Goal: Task Accomplishment & Management: Complete application form

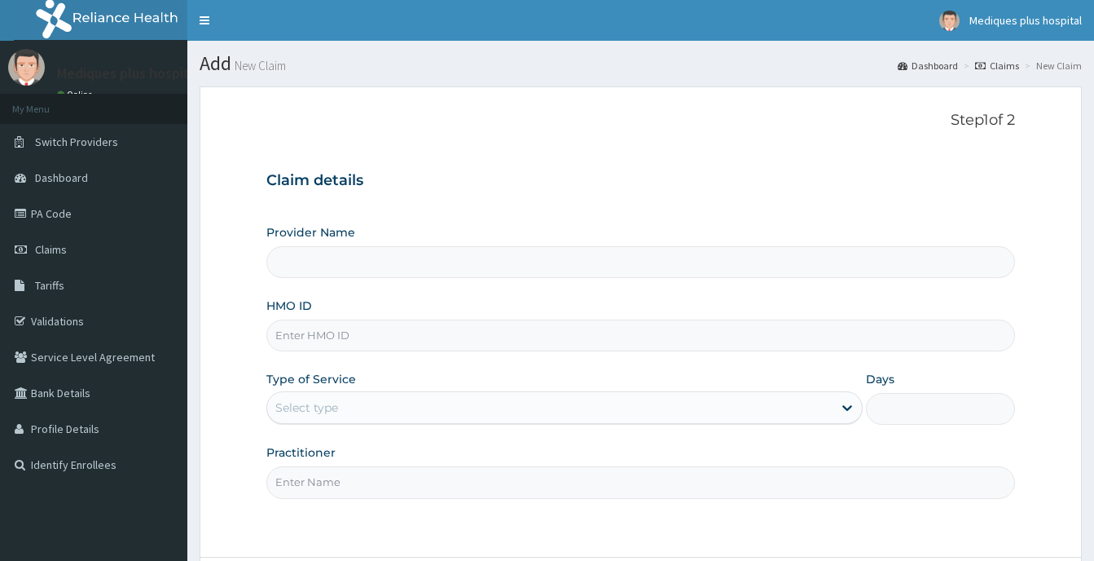
type input "Mediques Plus Hospital"
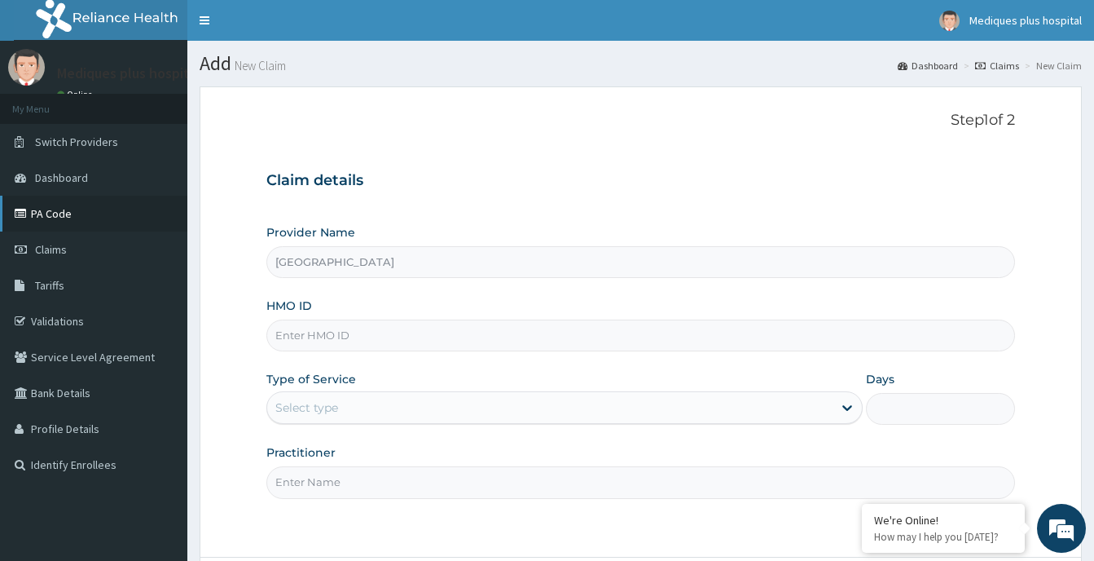
click at [40, 210] on link "PA Code" at bounding box center [93, 214] width 187 height 36
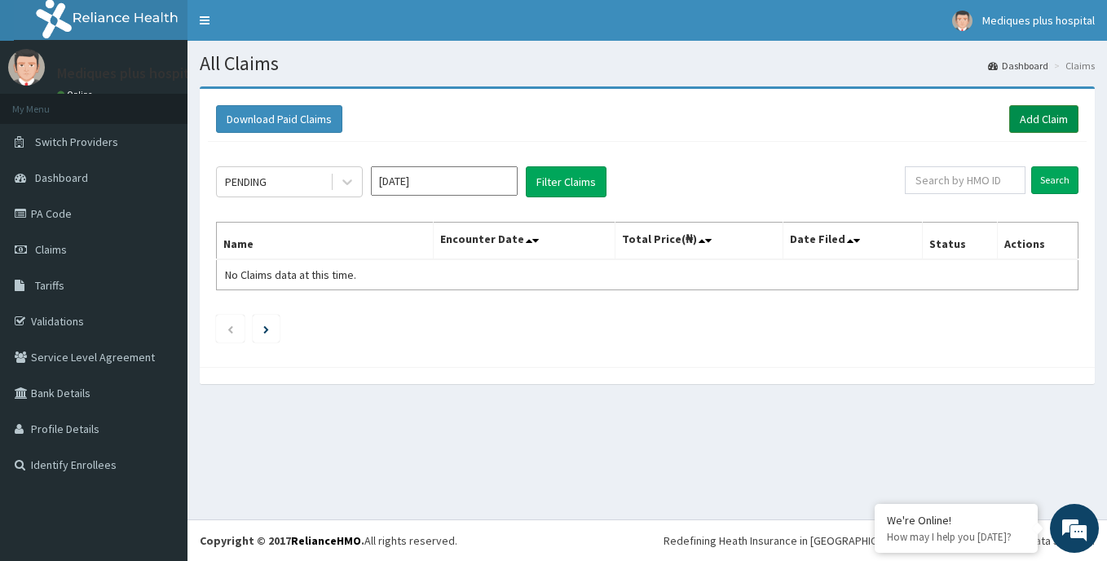
click at [1026, 123] on link "Add Claim" at bounding box center [1043, 119] width 69 height 28
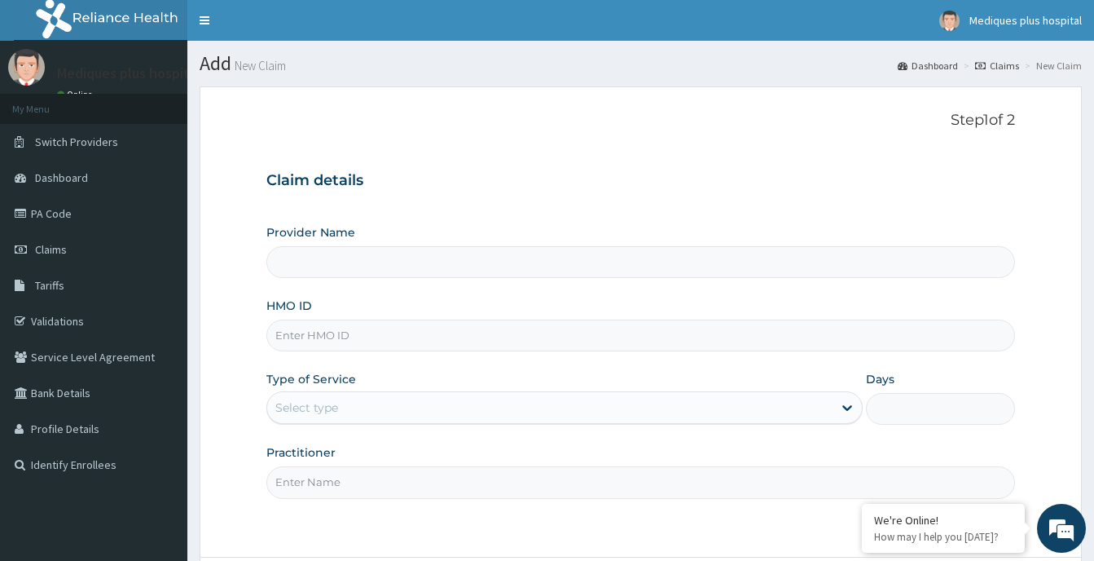
click at [693, 333] on input "HMO ID" at bounding box center [640, 335] width 749 height 32
type input "[GEOGRAPHIC_DATA]"
paste input "LEP/10159/A"
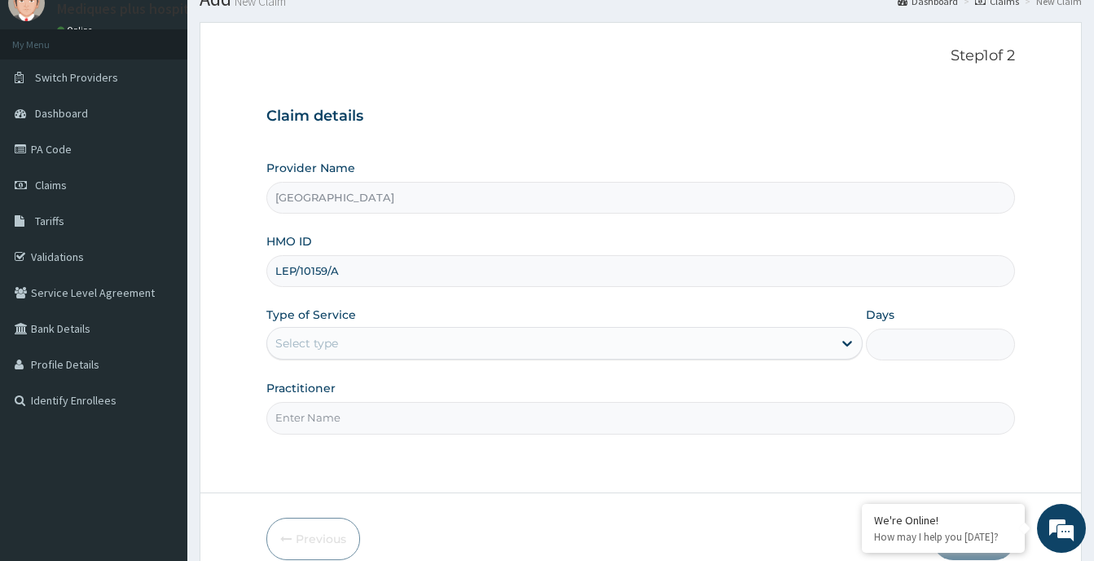
scroll to position [90, 0]
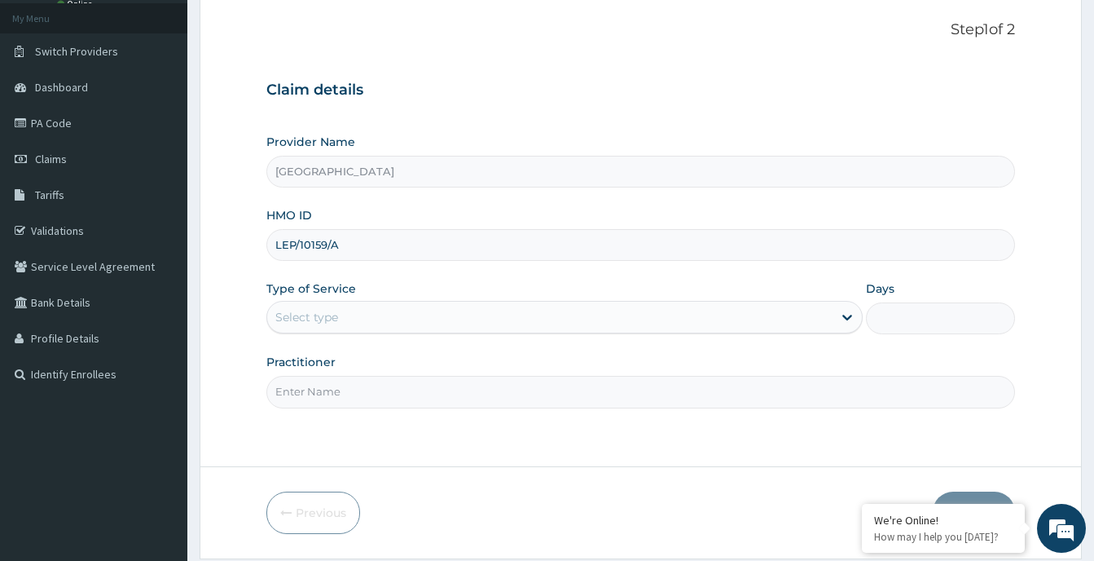
type input "LEP/10159/A"
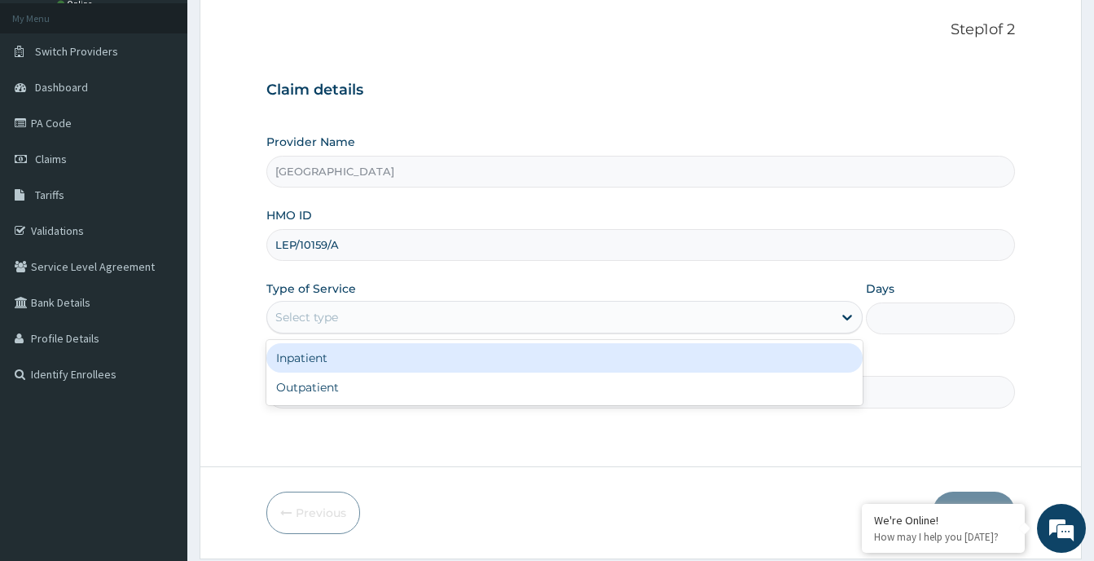
click at [824, 310] on div "Select type" at bounding box center [549, 317] width 565 height 26
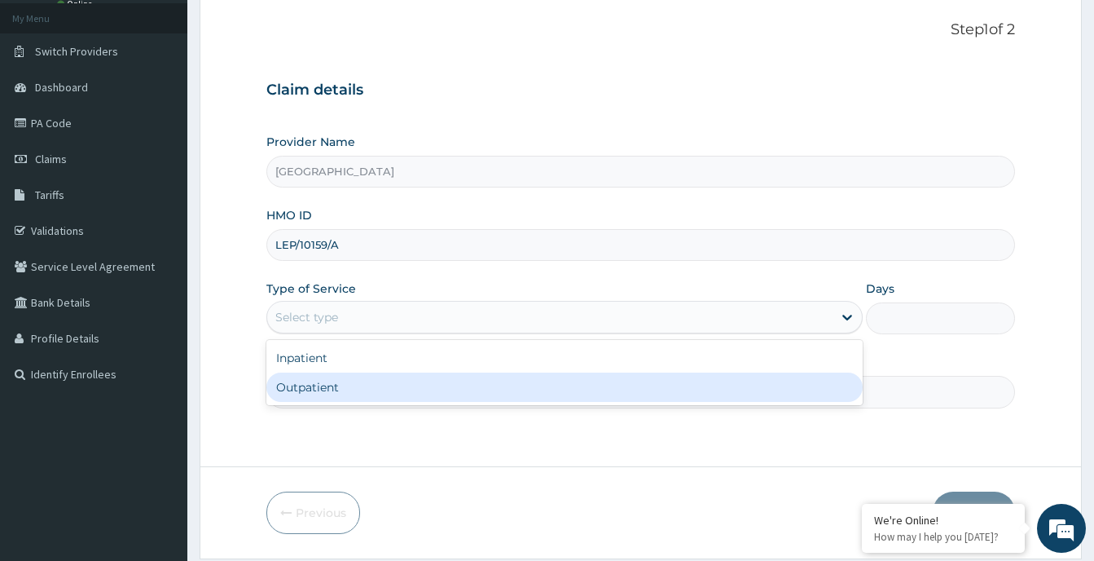
click at [673, 398] on div "Outpatient" at bounding box center [564, 386] width 596 height 29
type input "1"
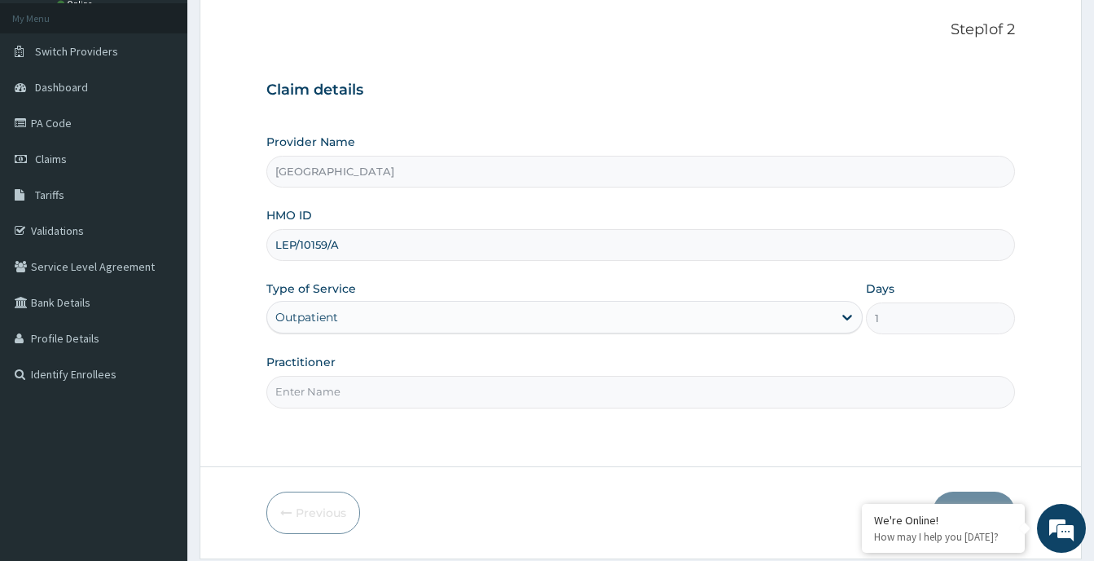
click at [641, 405] on input "Practitioner" at bounding box center [640, 392] width 749 height 32
click at [345, 399] on input "Practitioner" at bounding box center [640, 392] width 749 height 32
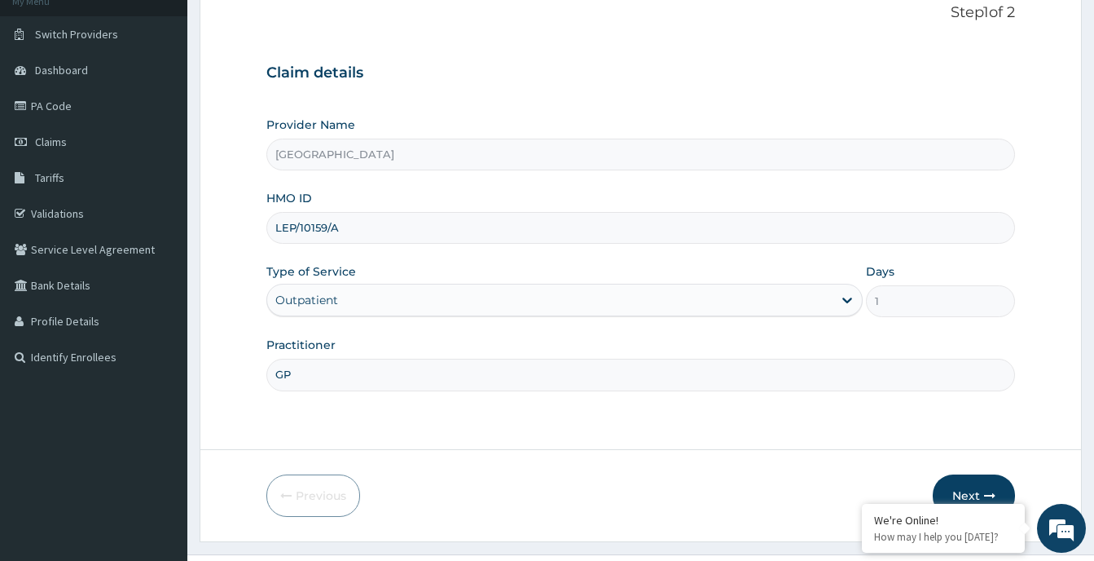
scroll to position [143, 0]
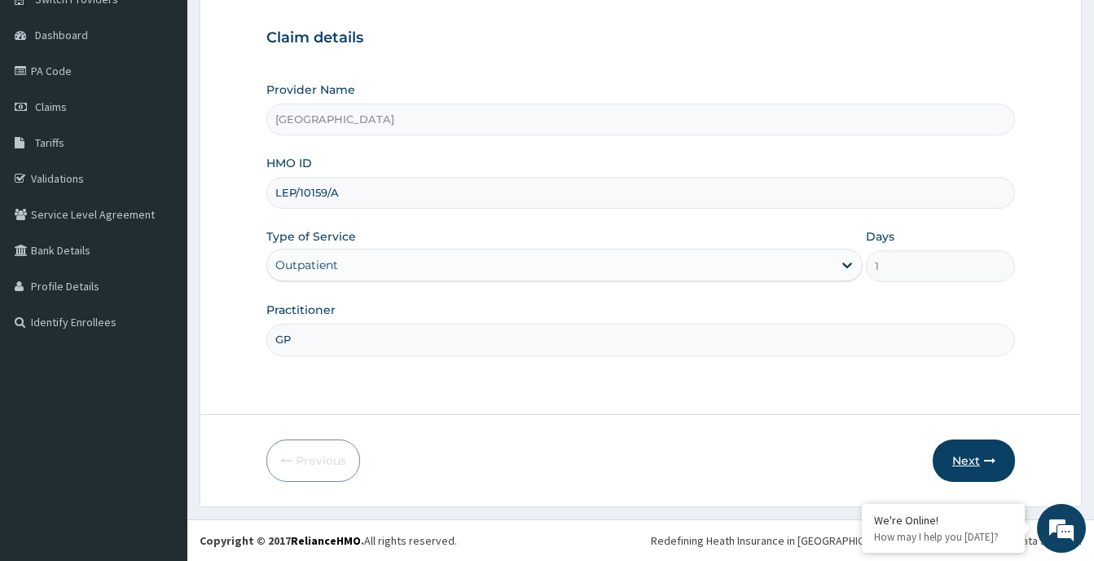
type input "GP"
click at [970, 457] on button "Next" at bounding box center [974, 460] width 82 height 42
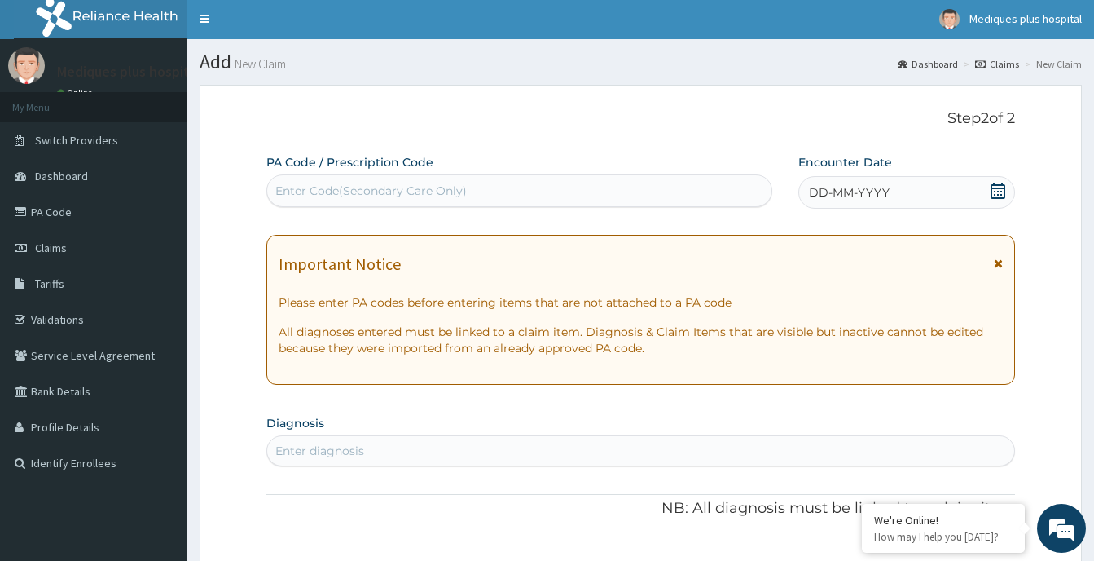
scroll to position [0, 0]
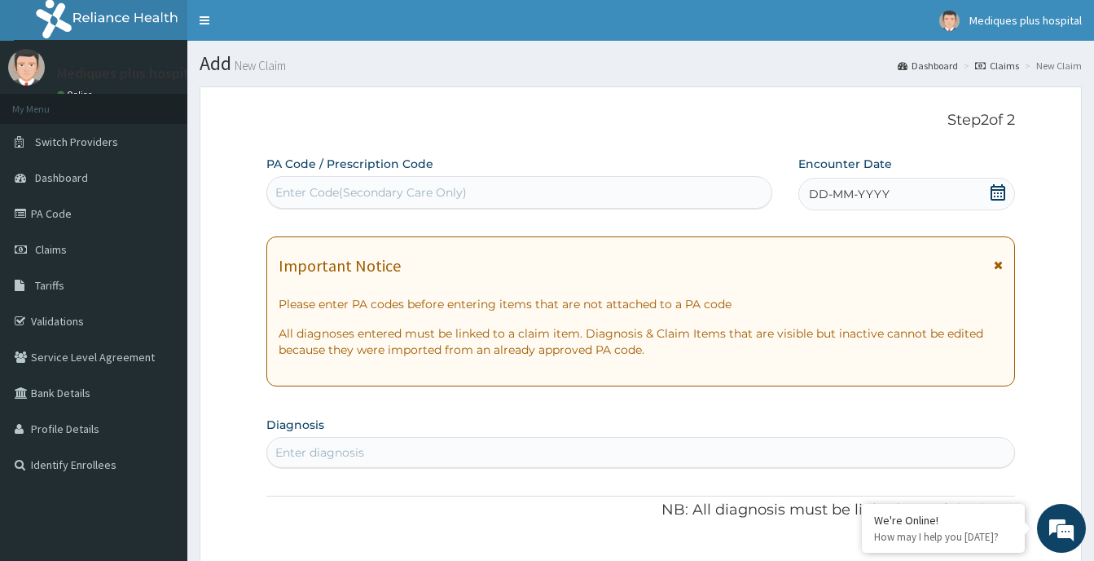
click at [678, 187] on div "Enter Code(Secondary Care Only)" at bounding box center [519, 192] width 504 height 26
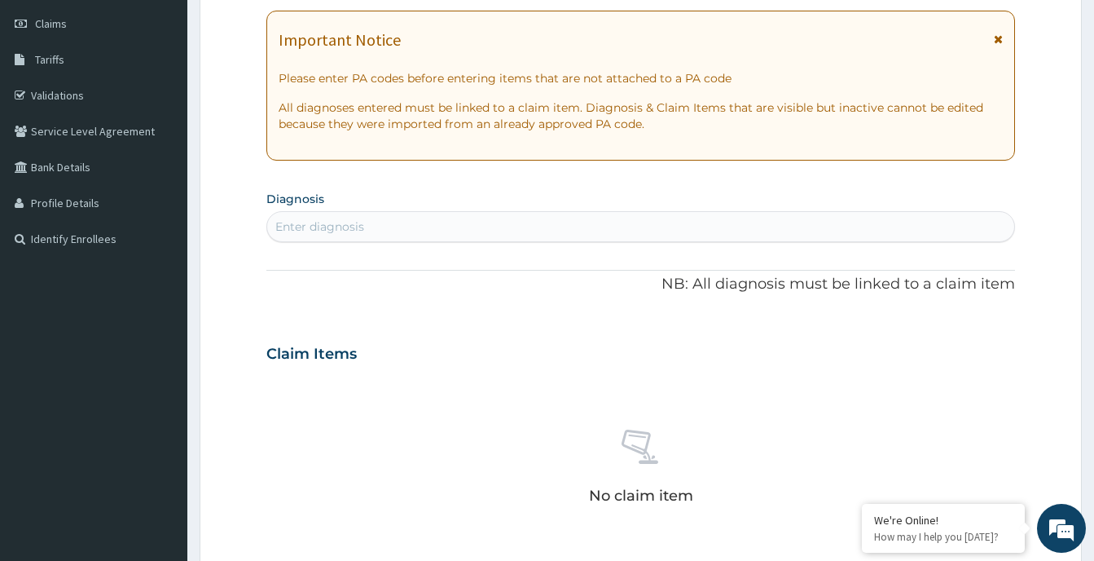
scroll to position [227, 0]
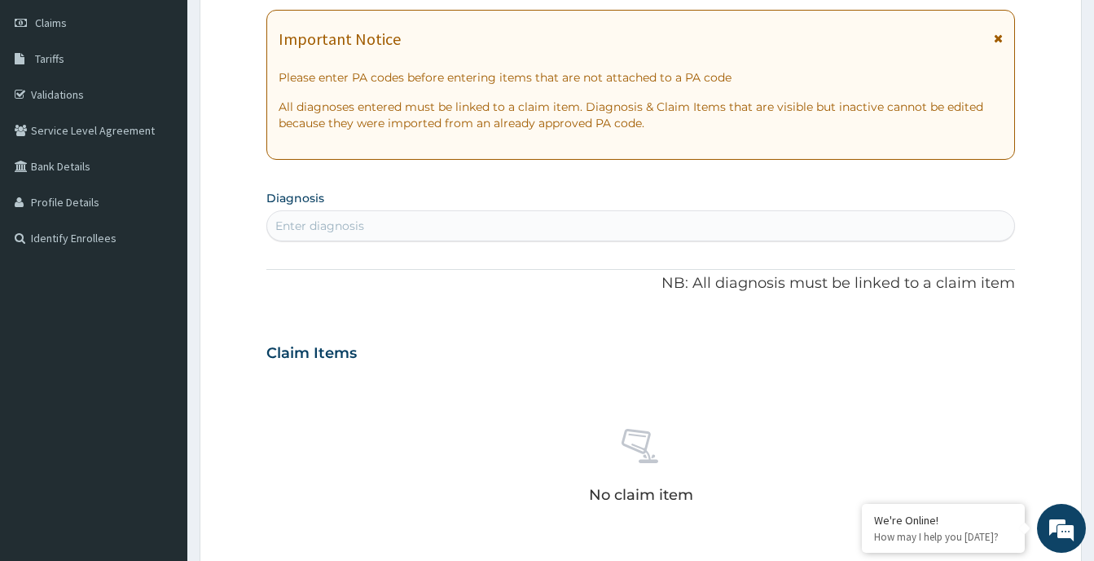
click at [623, 218] on div "Enter diagnosis" at bounding box center [640, 226] width 747 height 26
type input "Upper res"
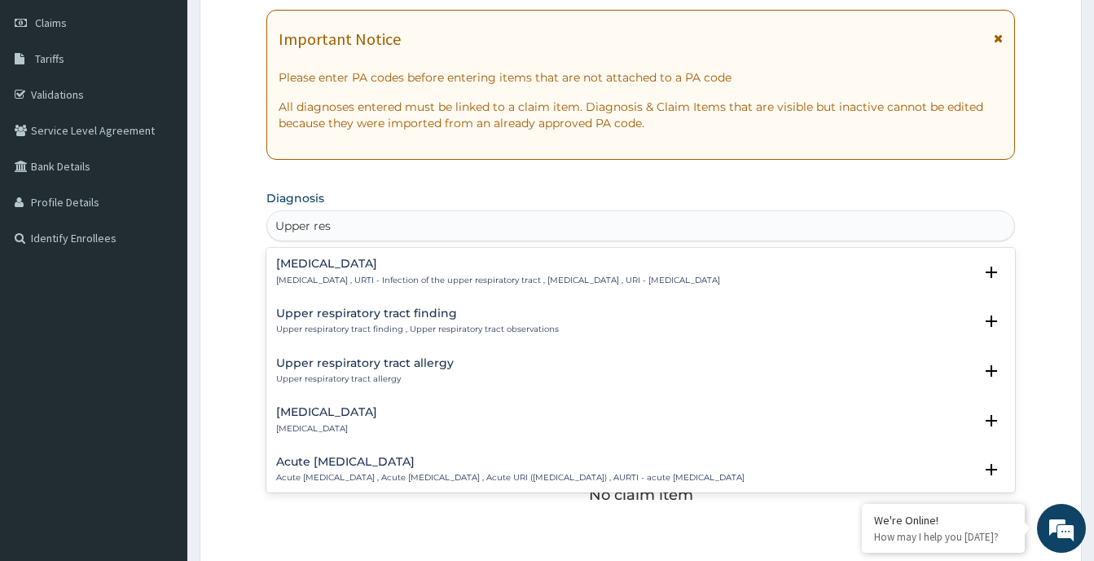
click at [343, 268] on h4 "[MEDICAL_DATA]" at bounding box center [498, 263] width 444 height 12
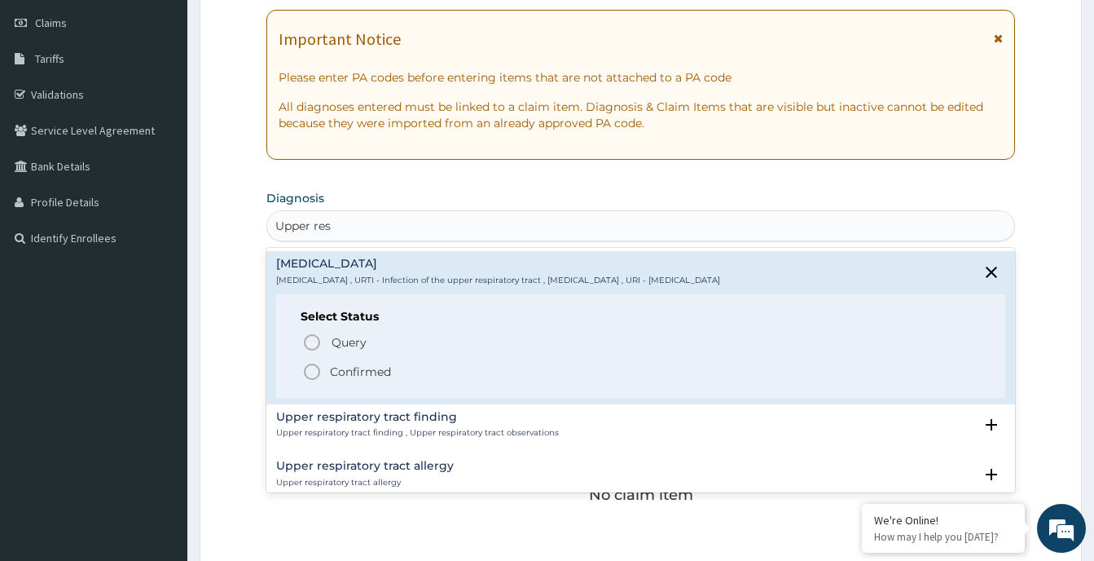
click at [311, 373] on icon "status option filled" at bounding box center [312, 372] width 20 height 20
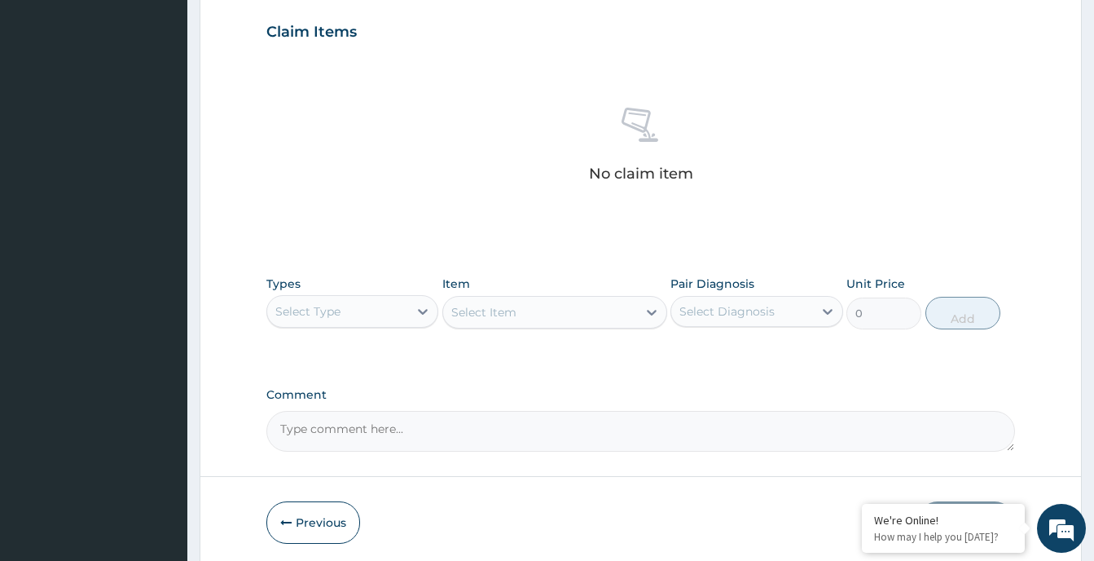
scroll to position [561, 0]
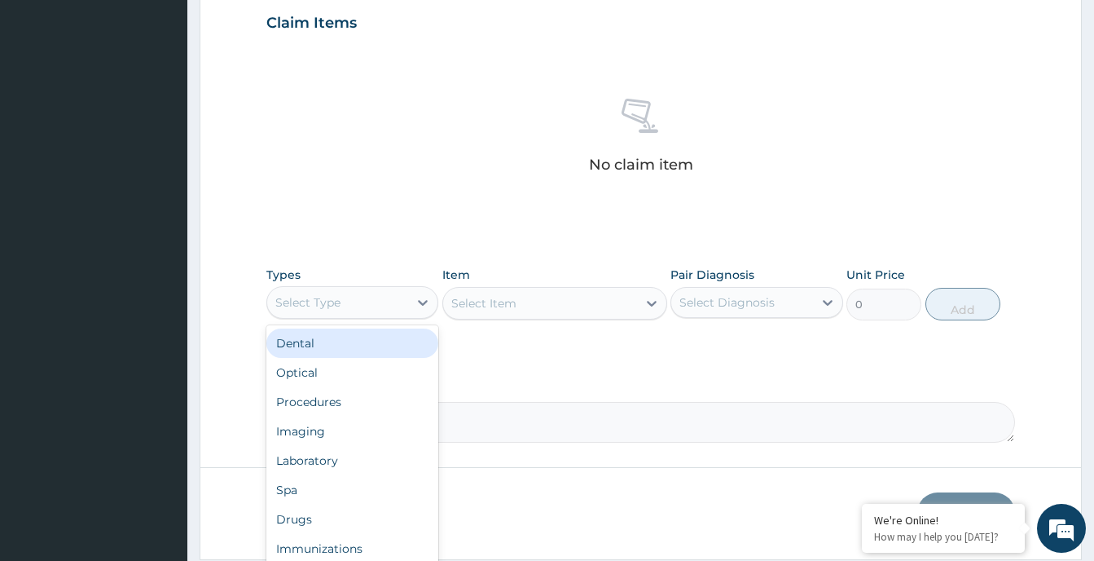
click at [404, 309] on div "Select Type" at bounding box center [337, 302] width 141 height 26
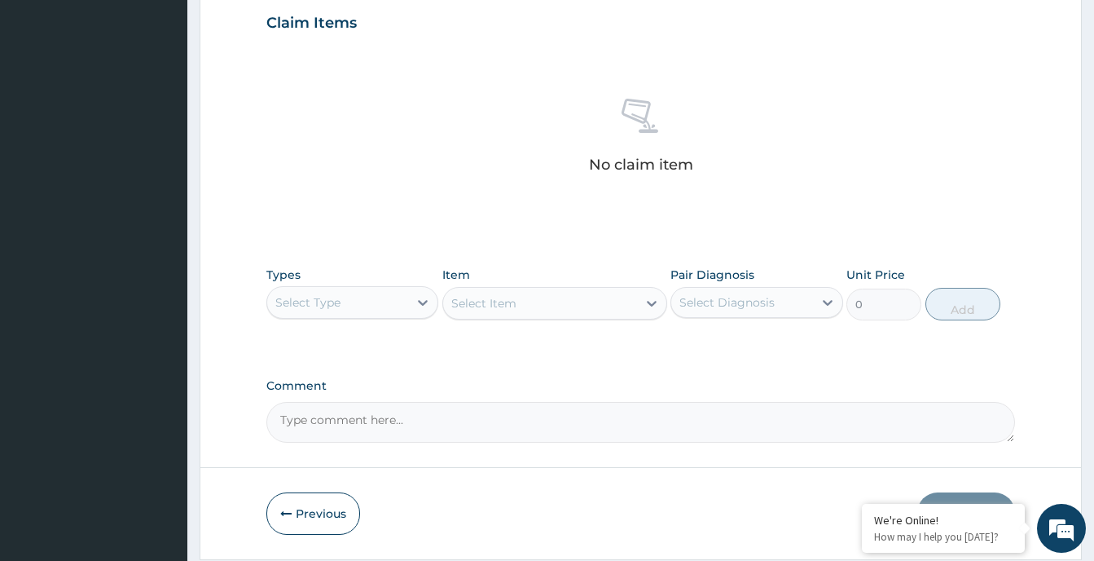
click at [389, 301] on div "Select Type" at bounding box center [337, 302] width 141 height 26
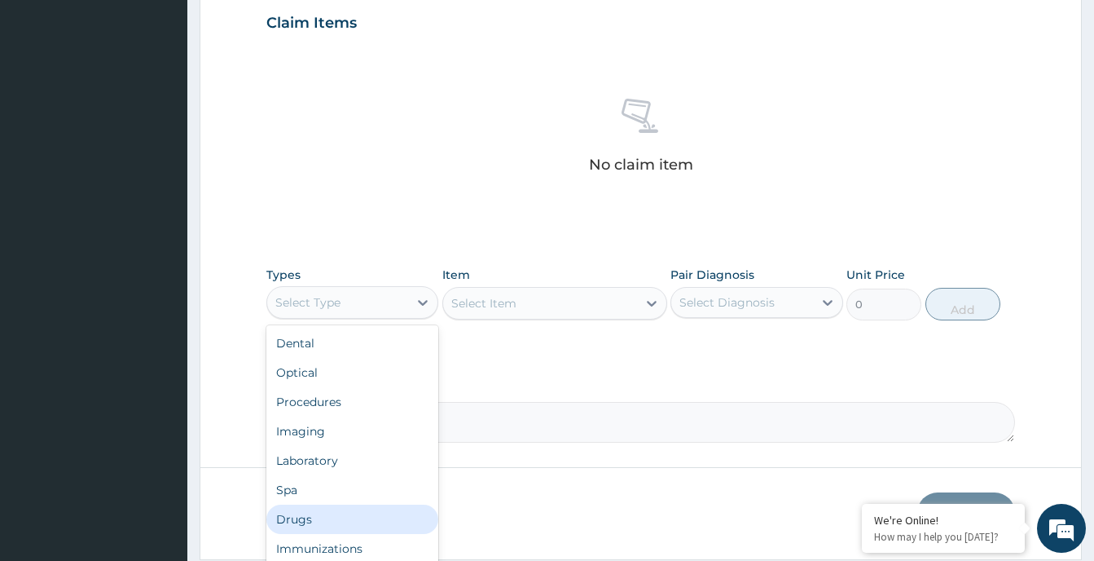
click at [291, 518] on div "Drugs" at bounding box center [352, 518] width 172 height 29
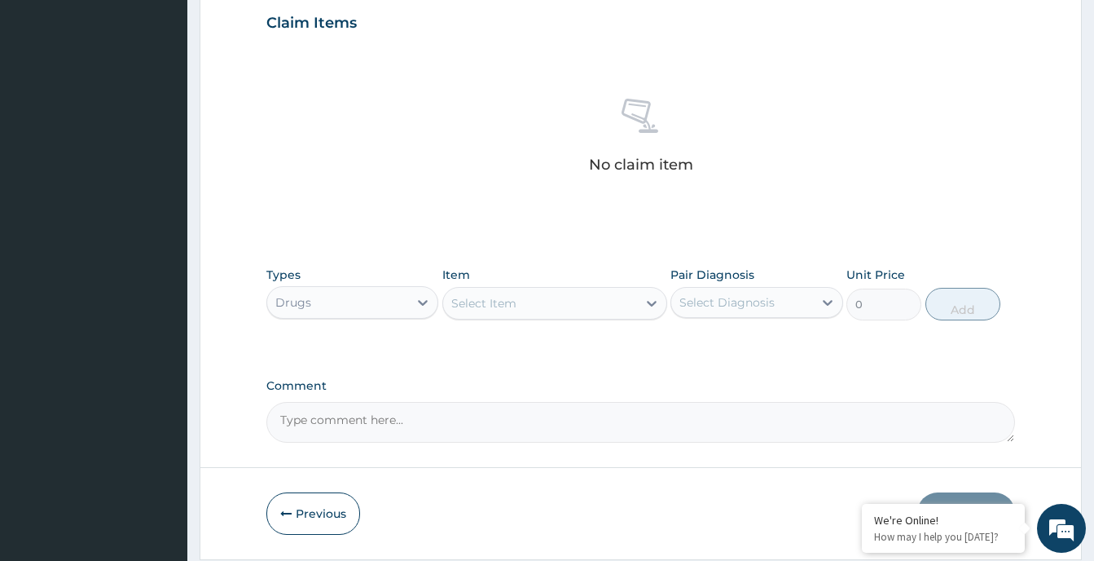
click at [536, 301] on div "Select Item" at bounding box center [540, 303] width 194 height 26
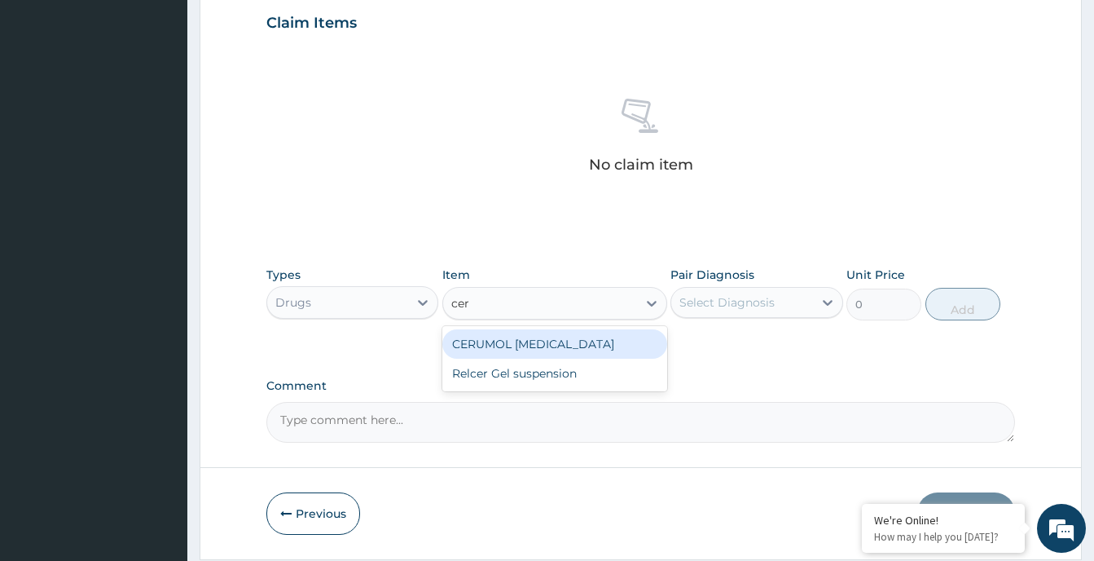
type input "cer"
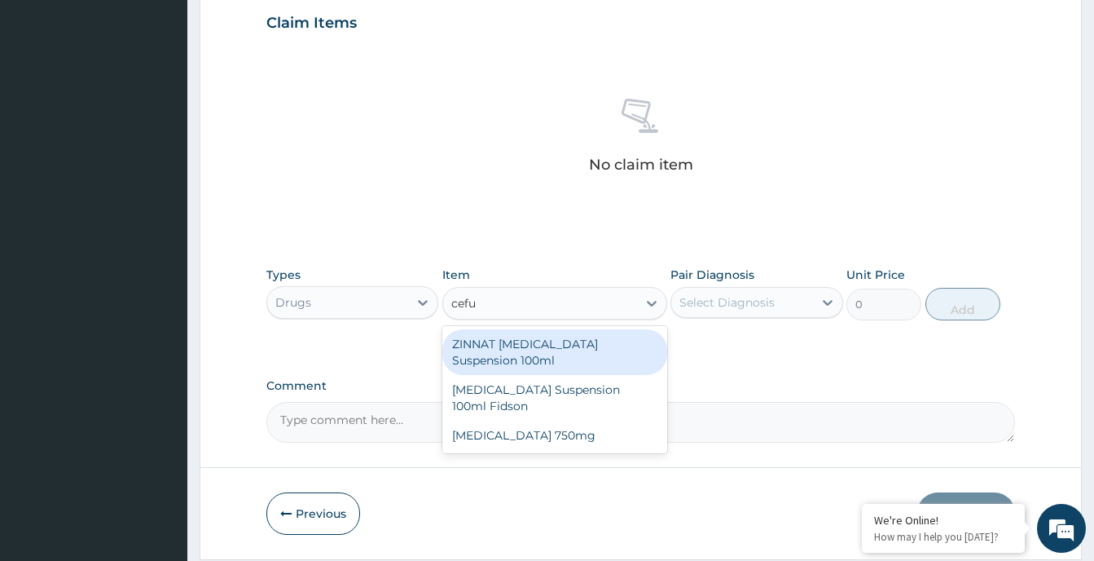
type input "cefu"
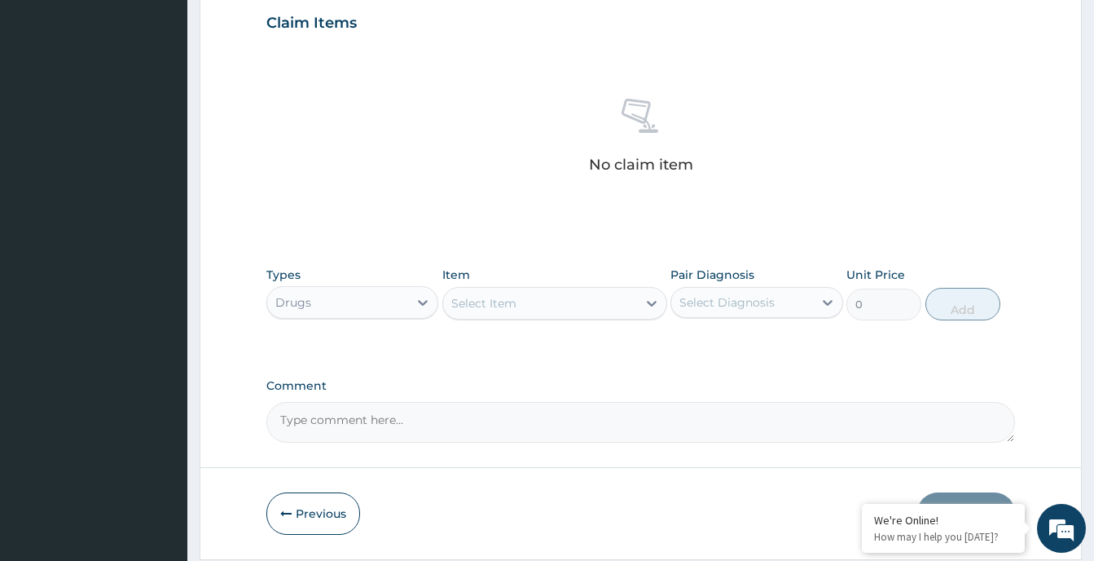
click at [494, 302] on div "Select Item" at bounding box center [483, 303] width 65 height 16
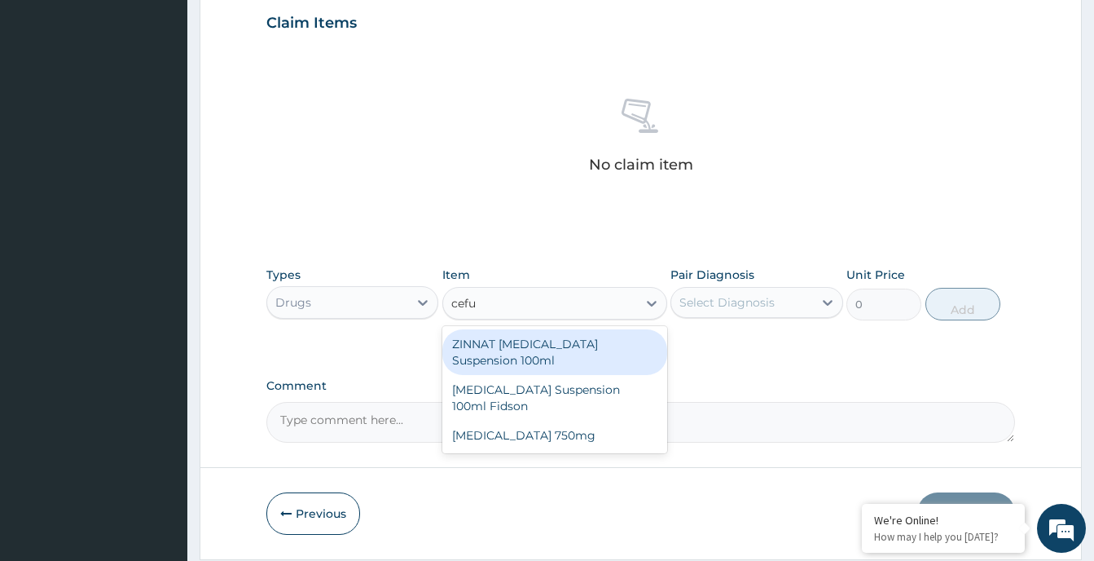
type input "cefur"
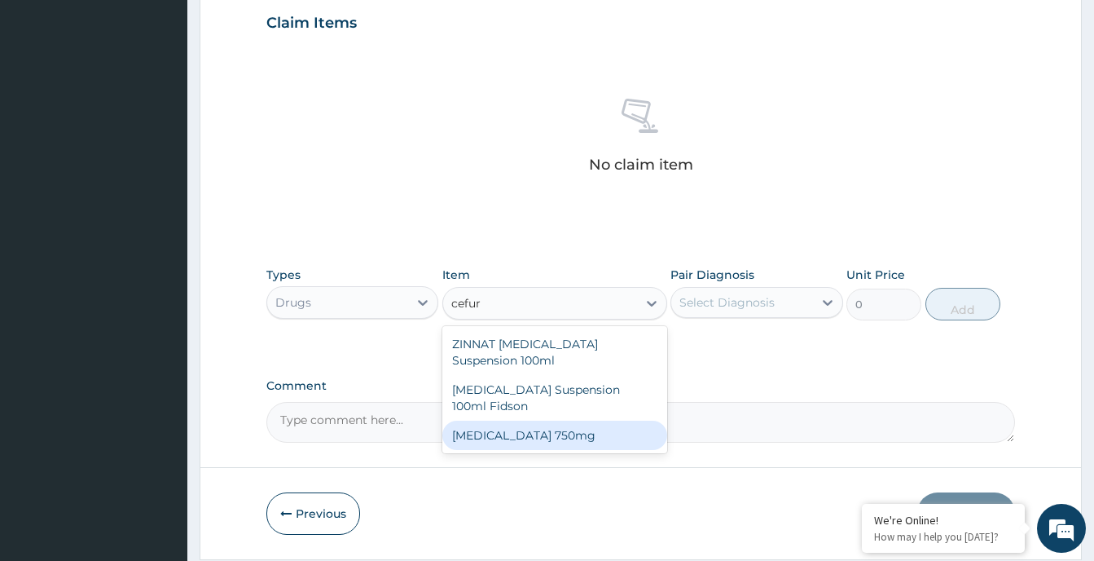
click at [538, 429] on div "[MEDICAL_DATA] 750mg" at bounding box center [554, 434] width 225 height 29
type input "1773.75"
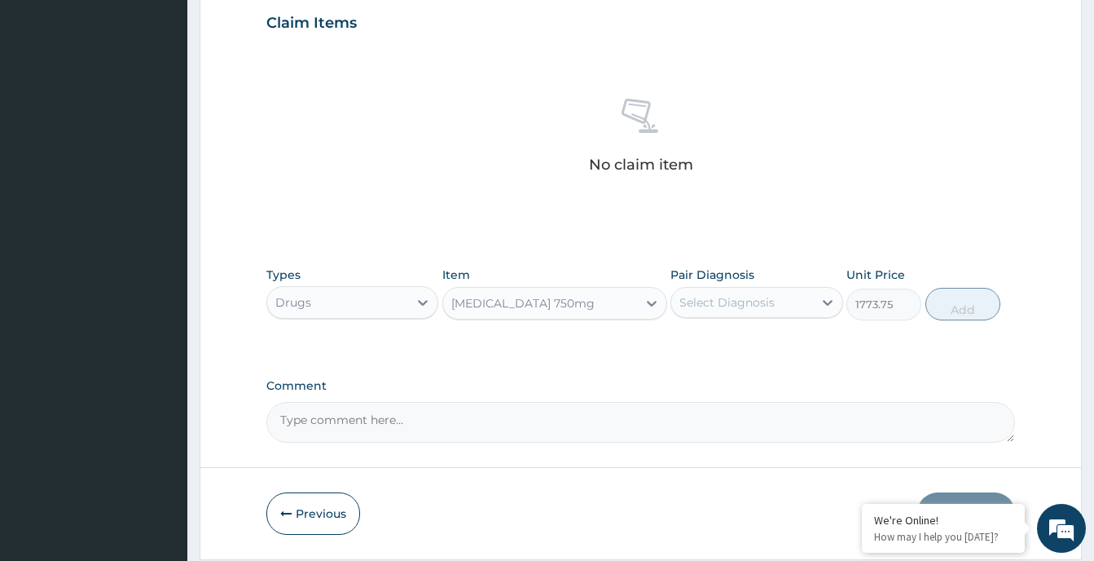
click at [777, 300] on div "Select Diagnosis" at bounding box center [741, 302] width 141 height 26
click at [727, 350] on label "[MEDICAL_DATA]" at bounding box center [747, 342] width 101 height 16
checkbox input "true"
click at [961, 304] on button "Add" at bounding box center [963, 304] width 75 height 33
type input "0"
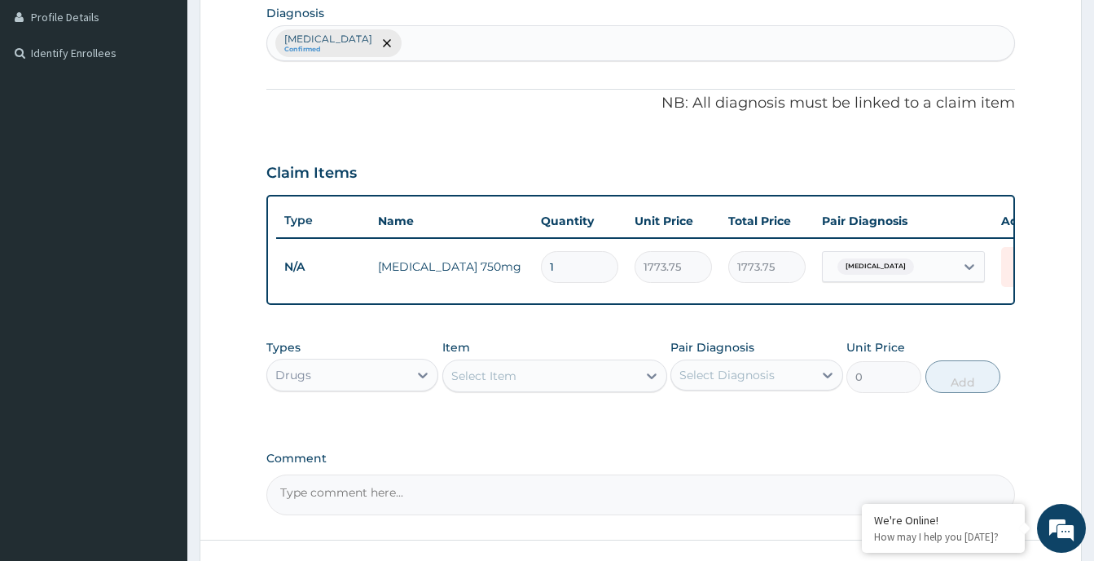
scroll to position [549, 0]
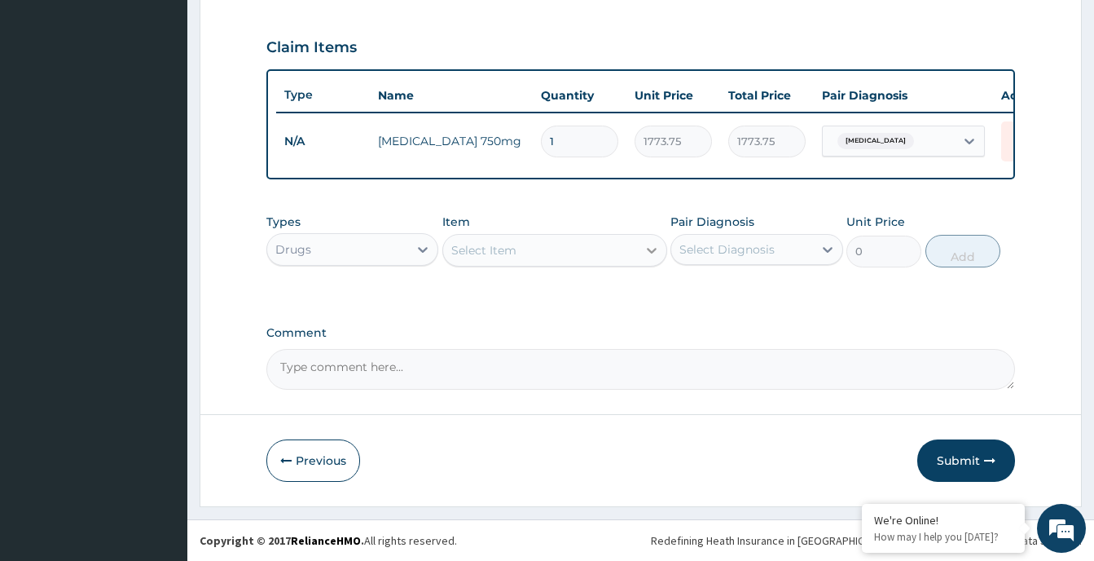
click at [638, 250] on div at bounding box center [651, 249] width 29 height 29
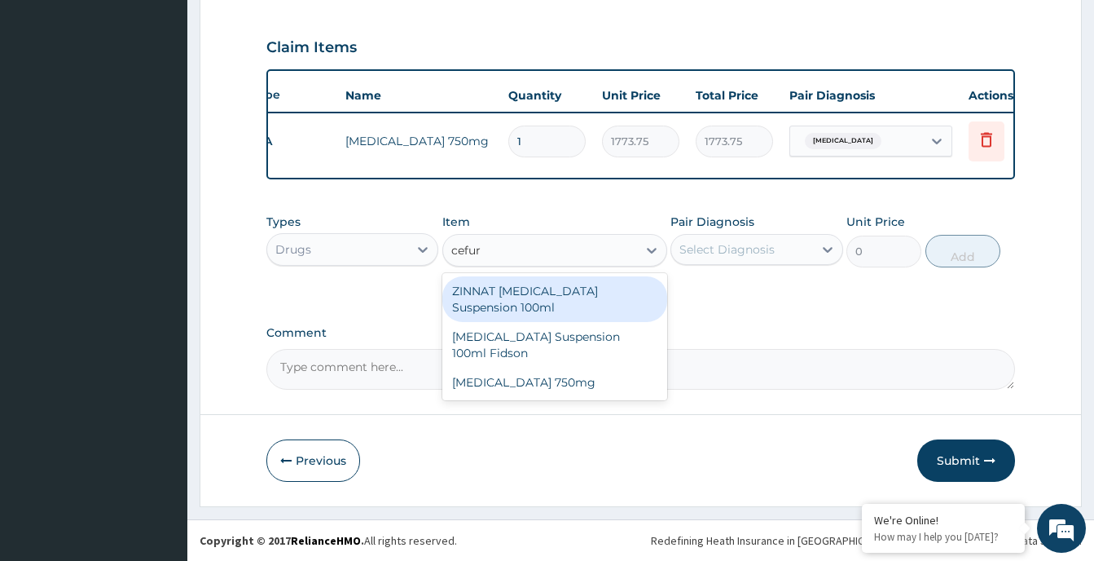
scroll to position [0, 65]
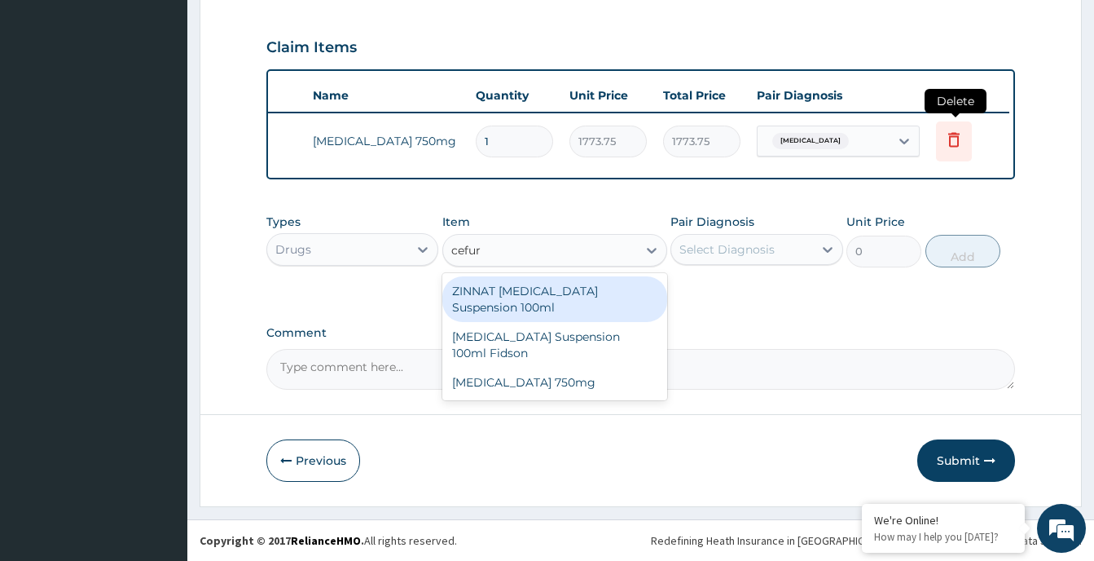
type input "cefur"
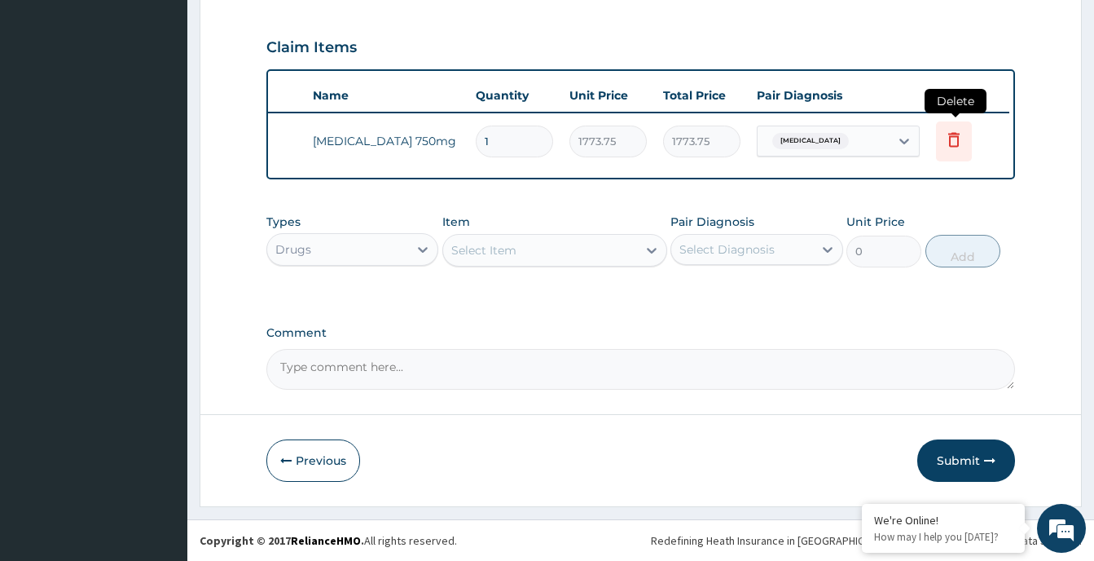
click at [966, 134] on icon at bounding box center [954, 141] width 36 height 40
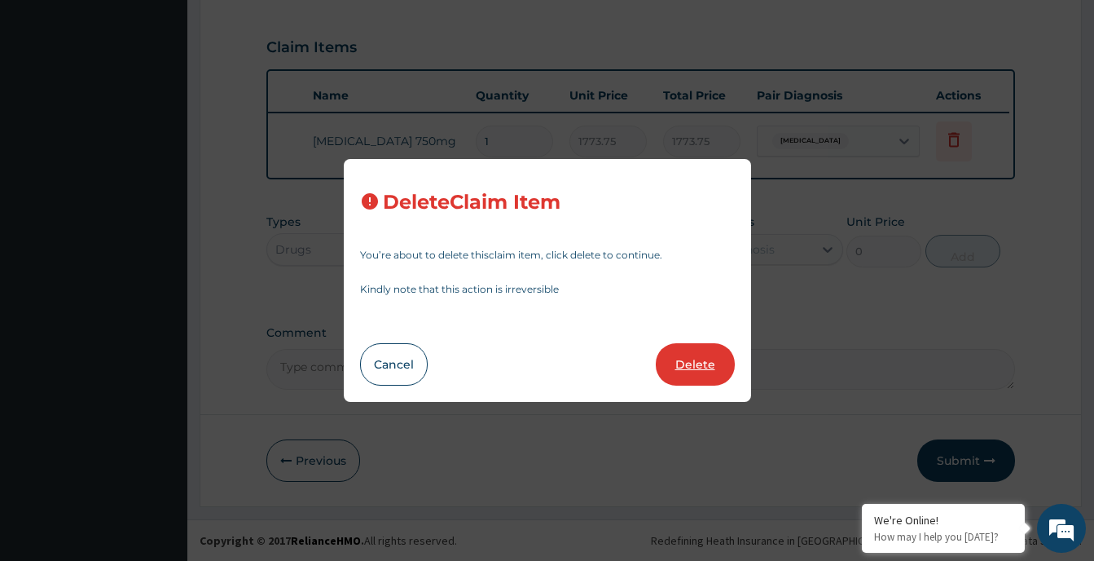
click at [693, 363] on button "Delete" at bounding box center [695, 364] width 79 height 42
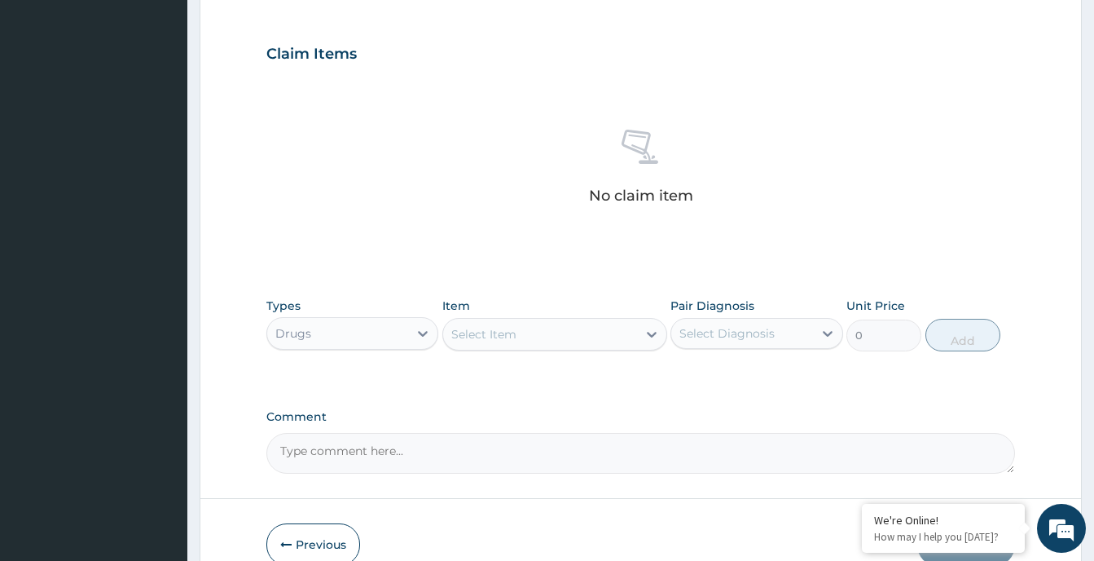
scroll to position [543, 0]
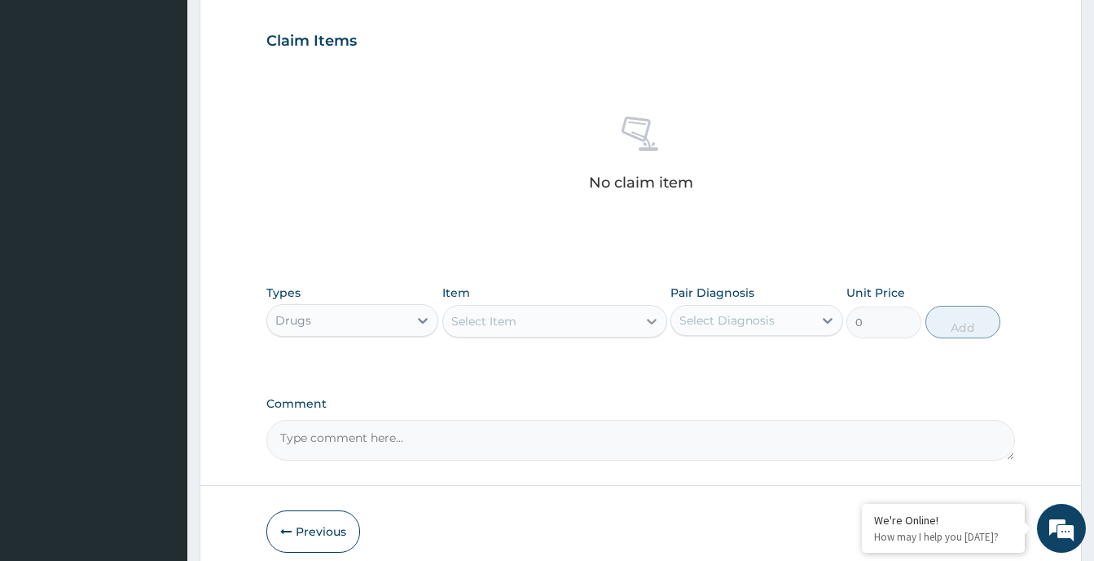
click at [647, 319] on icon at bounding box center [652, 322] width 10 height 6
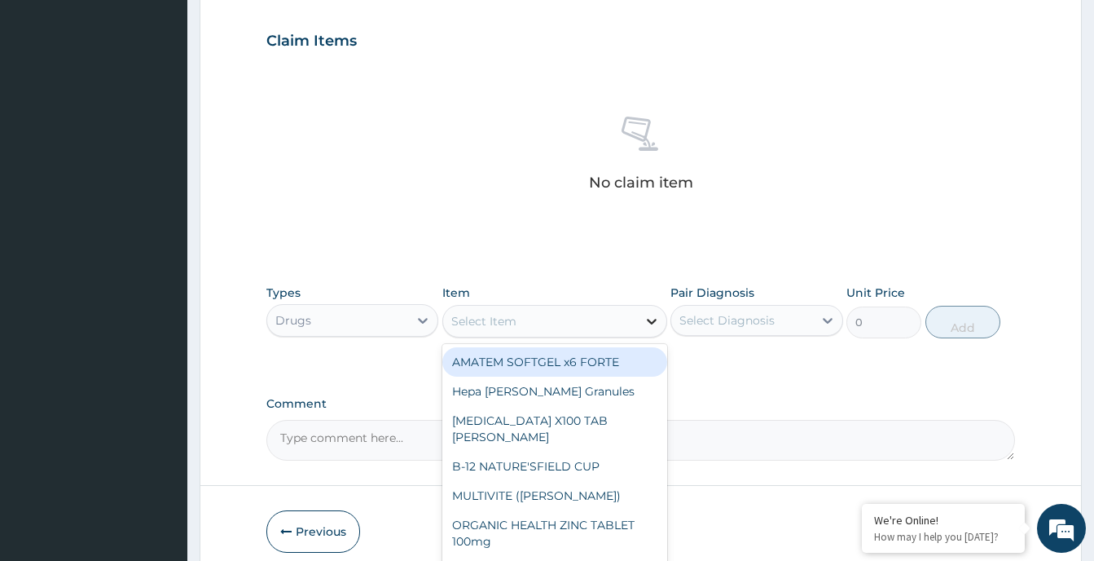
click at [647, 319] on icon at bounding box center [652, 322] width 10 height 6
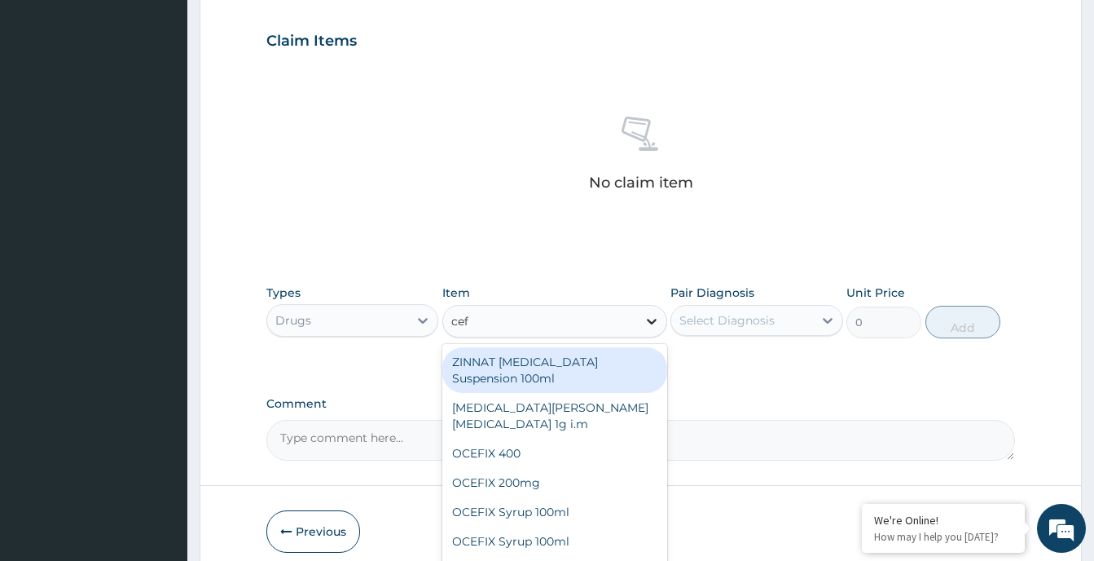
type input "cefu"
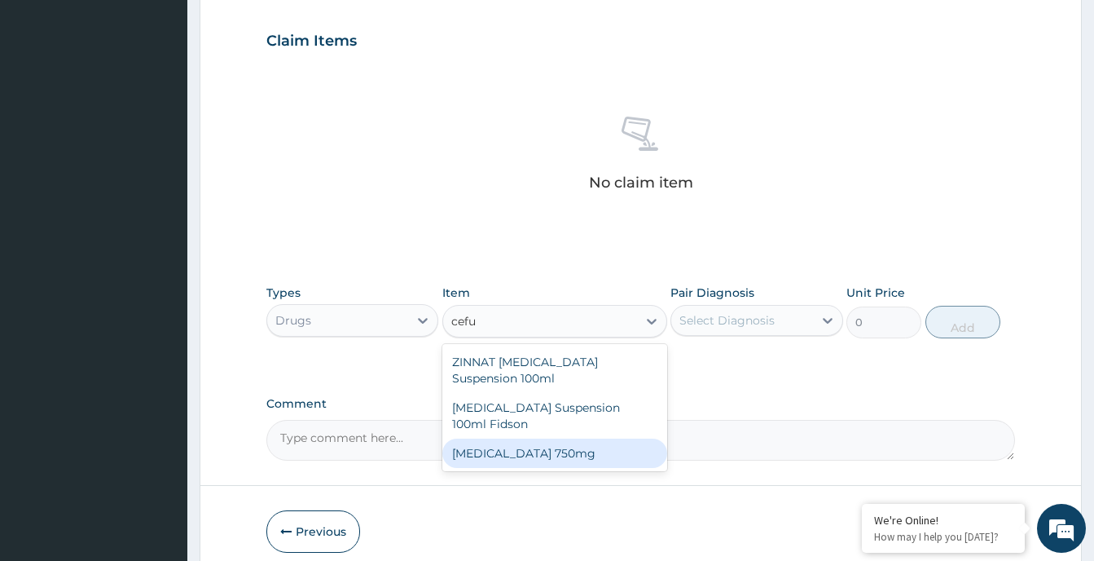
click at [535, 448] on div "[MEDICAL_DATA] 750mg" at bounding box center [554, 452] width 225 height 29
type input "1773.75"
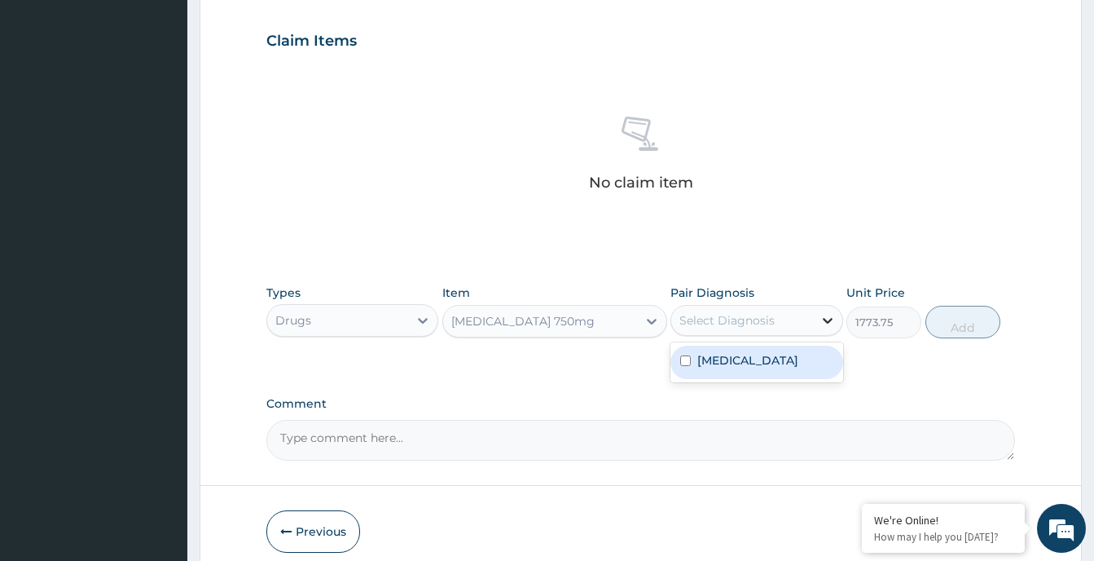
click at [836, 316] on div at bounding box center [827, 320] width 29 height 29
click at [761, 368] on label "[MEDICAL_DATA]" at bounding box center [747, 360] width 101 height 16
checkbox input "true"
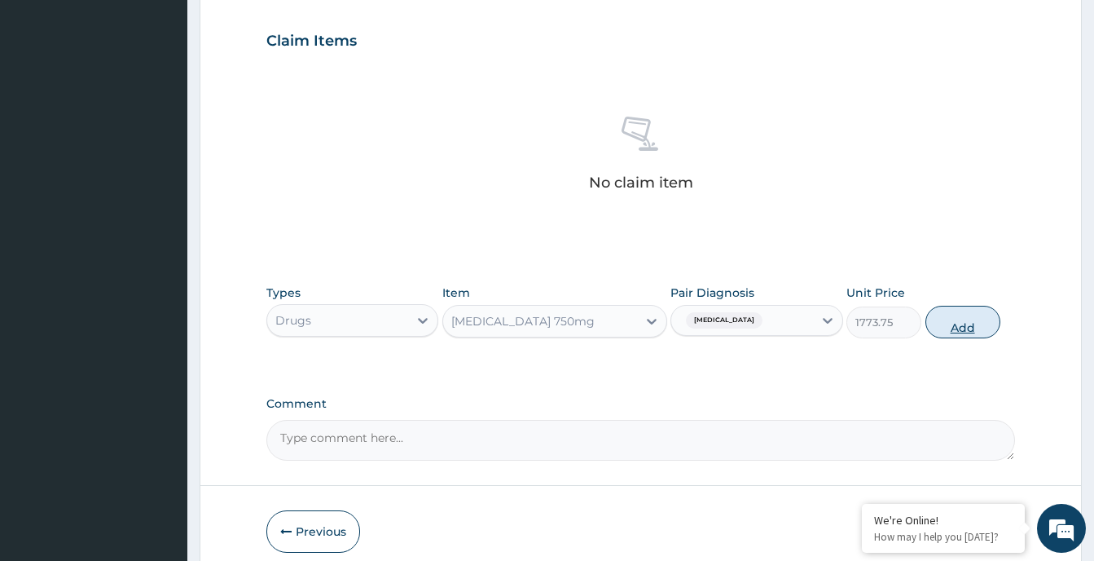
click at [950, 322] on button "Add" at bounding box center [963, 322] width 75 height 33
type input "0"
